Goal: Transaction & Acquisition: Purchase product/service

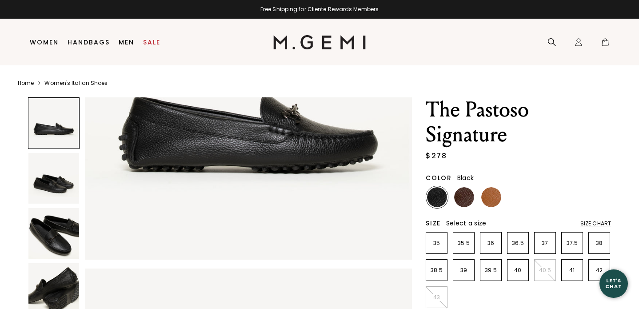
scroll to position [165, 0]
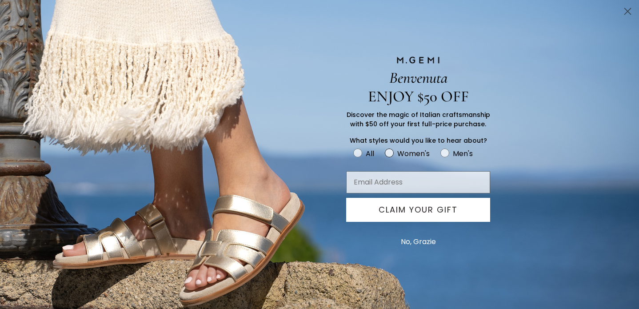
click at [388, 151] on circle "FULLSCREEN Form" at bounding box center [389, 153] width 8 height 8
click at [354, 148] on input "Women's" at bounding box center [353, 147] width 0 height 0
radio input "true"
click at [393, 179] on input "Email Address" at bounding box center [418, 182] width 144 height 22
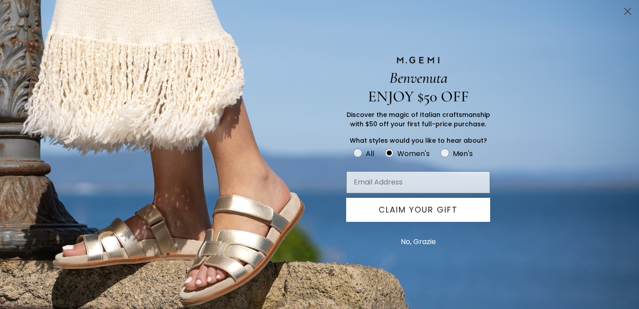
type input "[EMAIL_ADDRESS][DOMAIN_NAME]"
click at [394, 211] on button "CLAIM YOUR GIFT" at bounding box center [418, 210] width 144 height 24
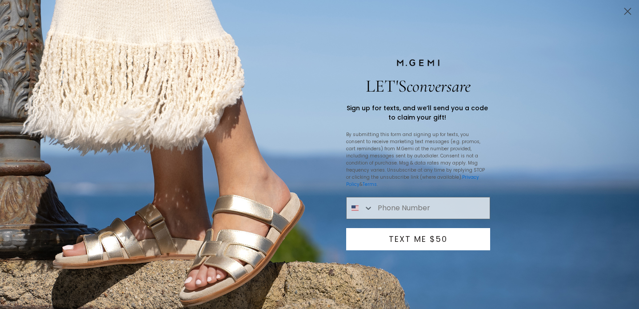
scroll to position [41, 0]
type input "[PHONE_NUMBER]"
click at [631, 8] on icon "Close dialog" at bounding box center [628, 11] width 6 height 6
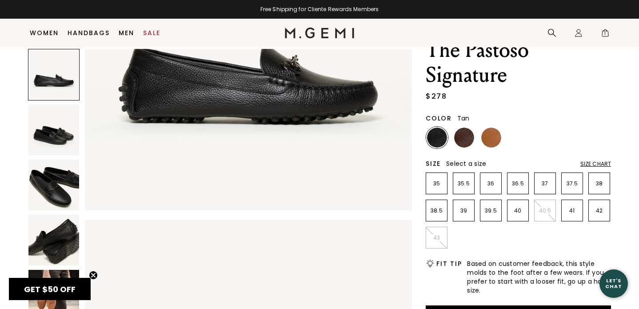
click at [493, 134] on img at bounding box center [492, 138] width 20 height 20
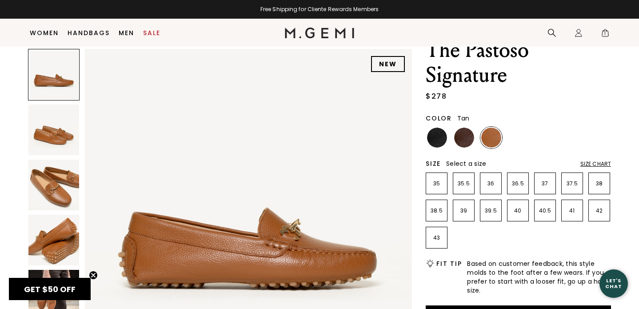
click at [70, 200] on img at bounding box center [53, 185] width 51 height 51
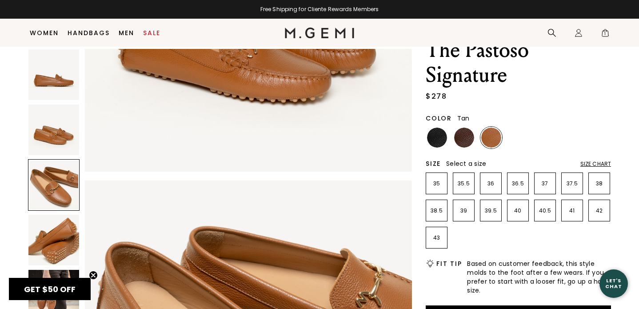
scroll to position [672, 0]
